Goal: Find specific page/section

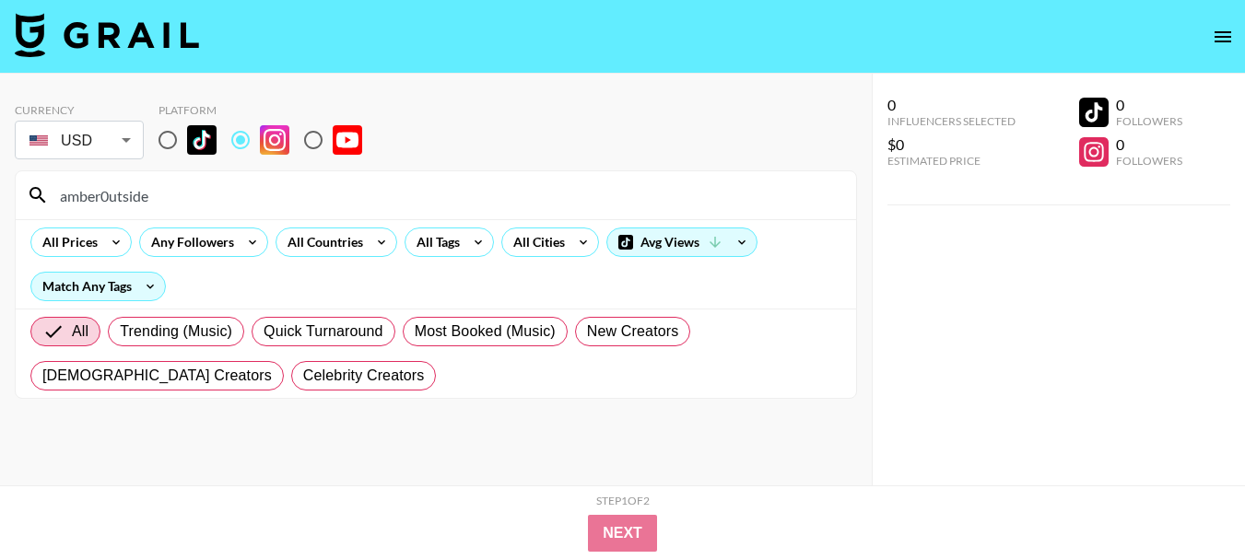
click at [605, 214] on div "amber0utside" at bounding box center [436, 195] width 840 height 48
click at [605, 209] on input "amber0utside" at bounding box center [447, 195] width 796 height 29
click at [605, 207] on input "amber0utside" at bounding box center [447, 195] width 796 height 29
paste input "myperfectlondon"
click at [574, 205] on input "myperfectlondon" at bounding box center [447, 195] width 796 height 29
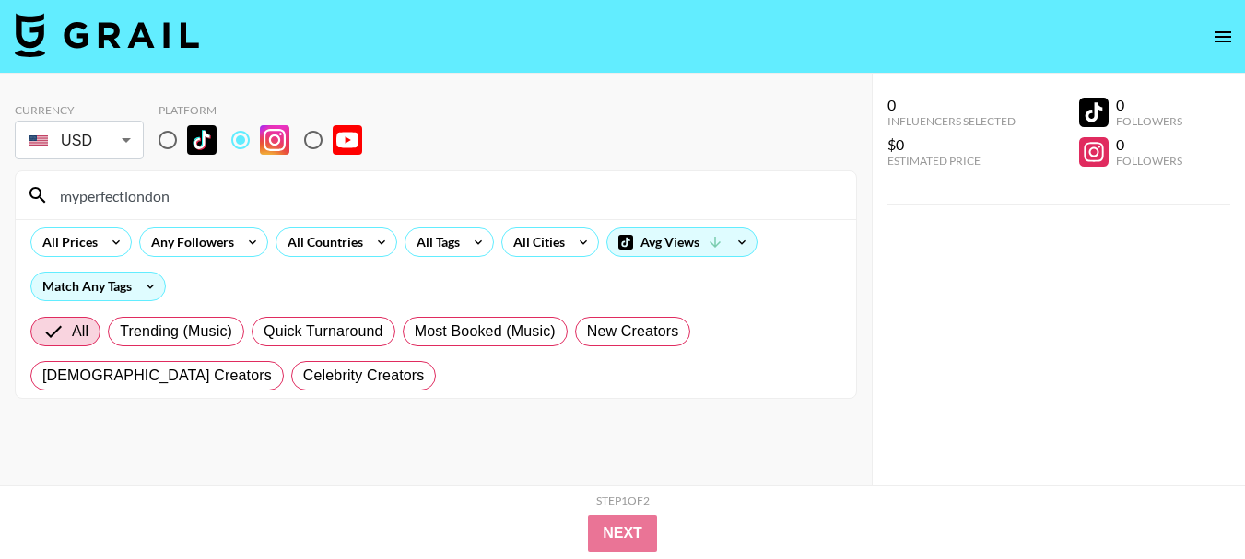
click at [574, 205] on input "myperfectlondon" at bounding box center [447, 195] width 796 height 29
paste input "therailvoyage"
click at [437, 191] on input "therailvoyage" at bounding box center [447, 195] width 796 height 29
click at [438, 191] on input "therailvoyage" at bounding box center [447, 195] width 796 height 29
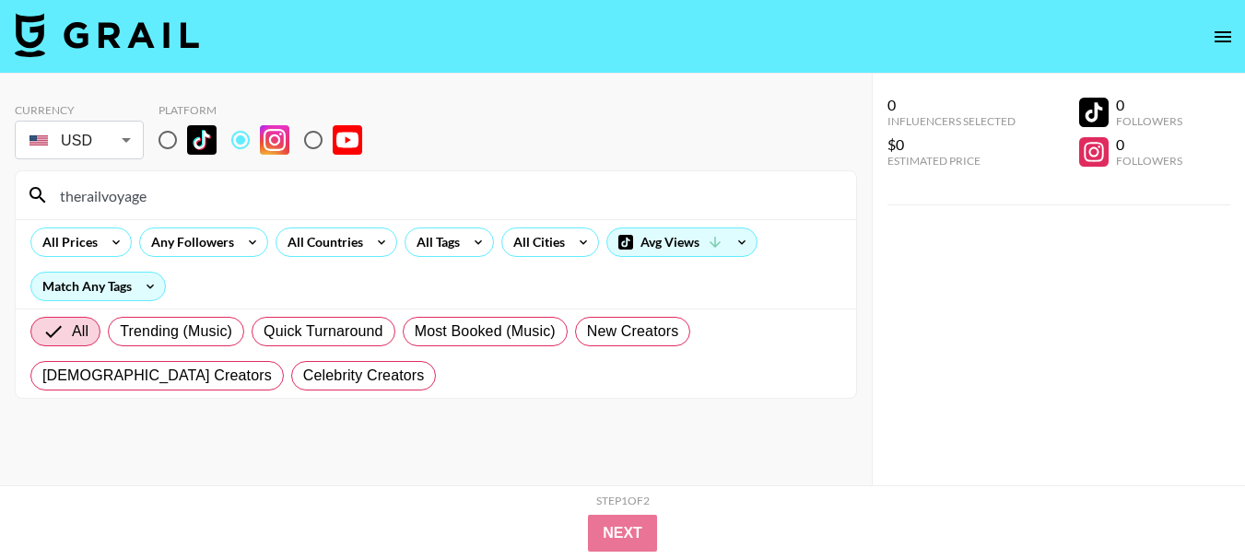
paste input "myedinburgh"
click at [255, 207] on input "myedinburgh" at bounding box center [447, 195] width 796 height 29
click at [410, 187] on input "myedinburgh" at bounding box center [447, 195] width 796 height 29
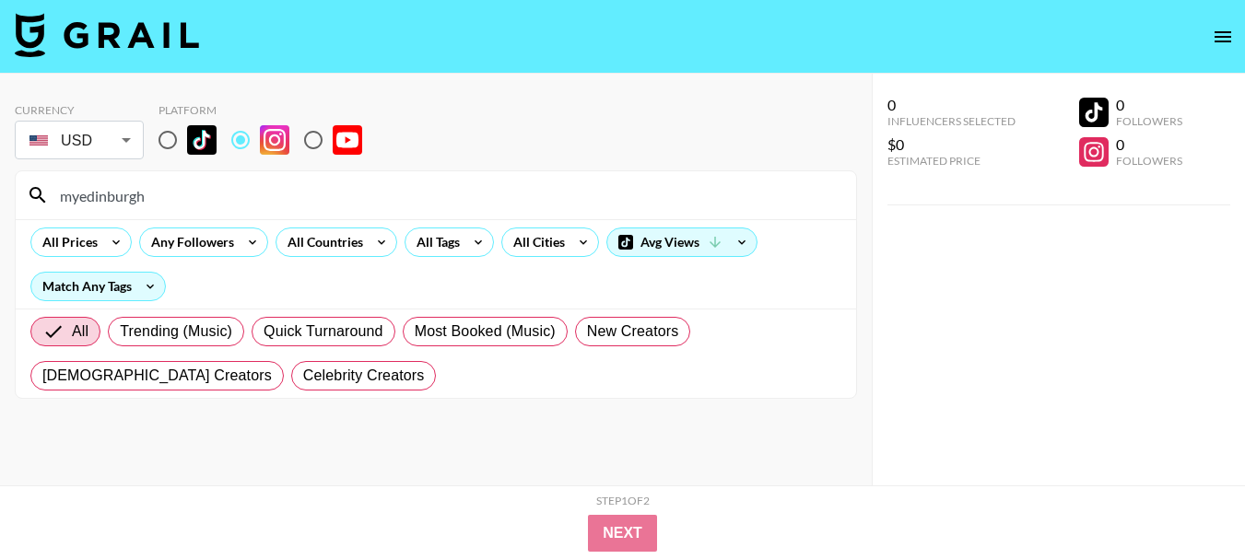
paste input "everythingahnika"
type input "everythingahnika"
